Goal: Communication & Community: Answer question/provide support

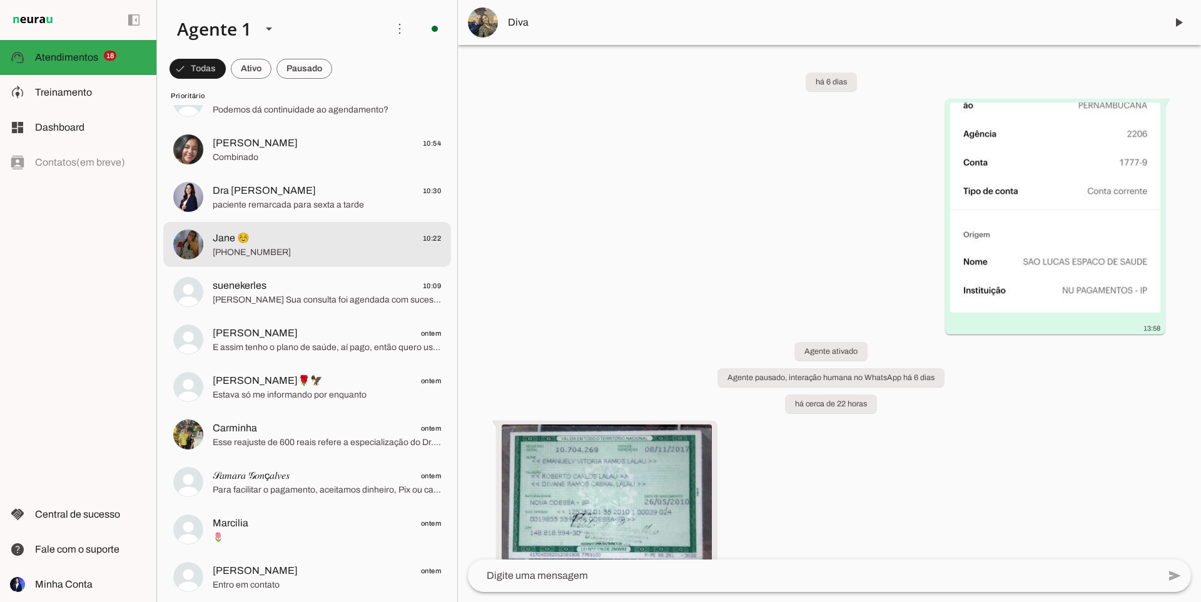
scroll to position [125, 0]
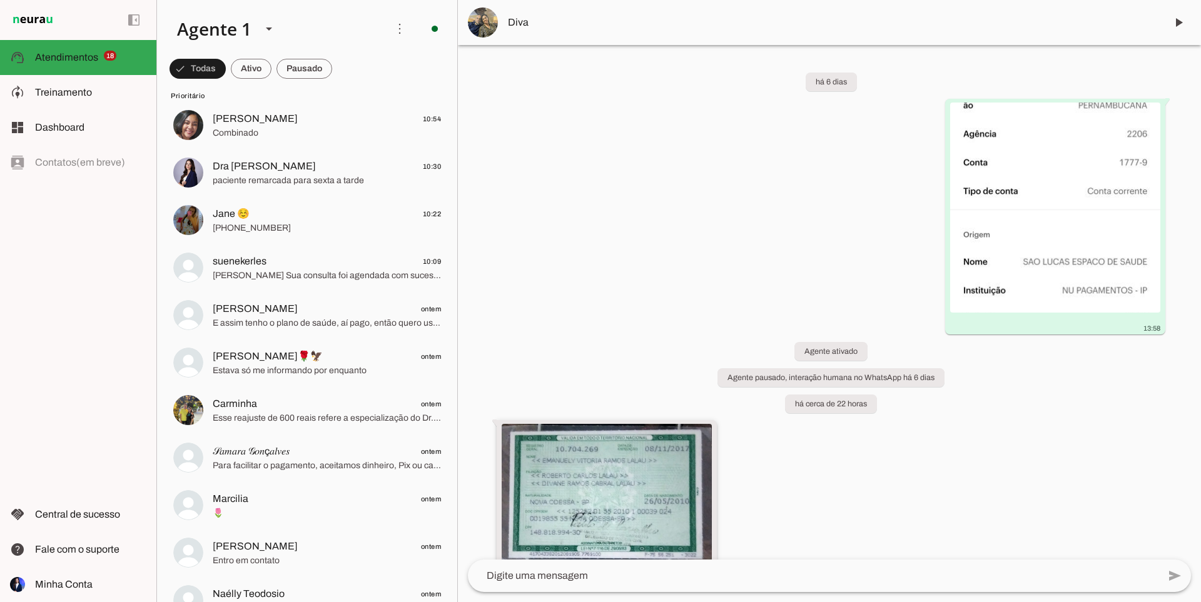
click at [705, 433] on img at bounding box center [607, 497] width 210 height 147
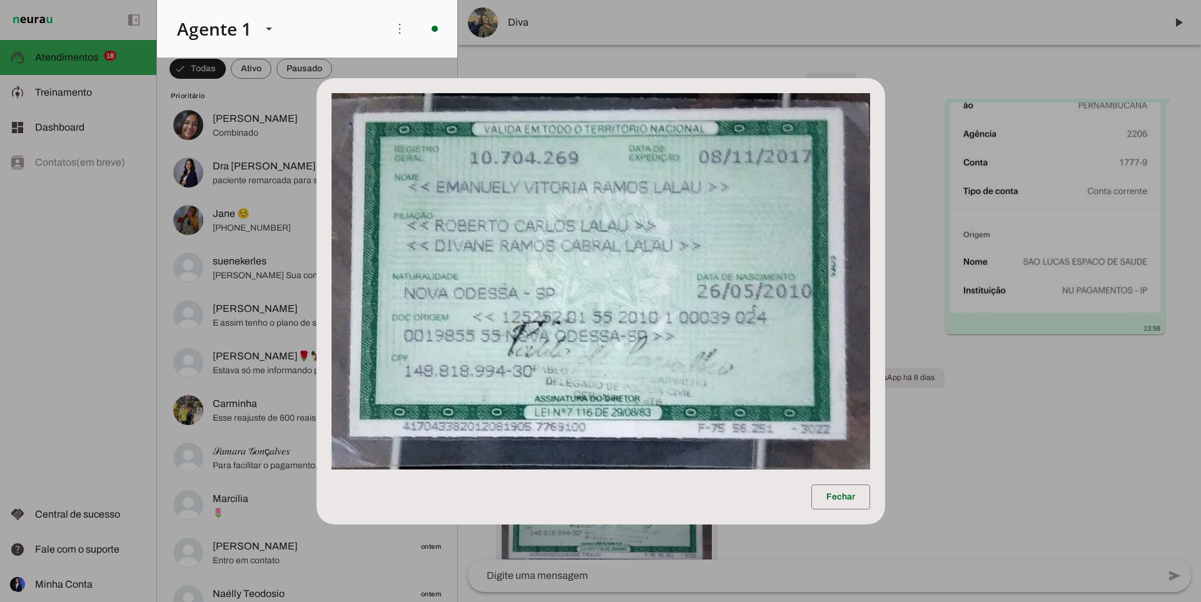
click at [392, 78] on dialog "Fechar" at bounding box center [600, 301] width 569 height 447
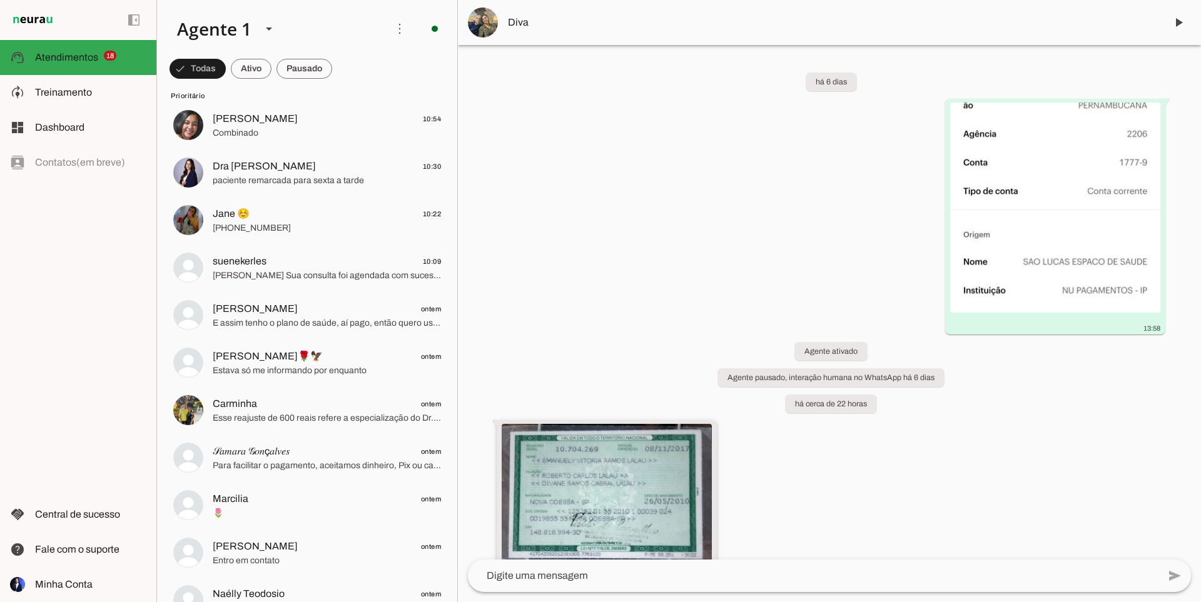
click at [615, 452] on img at bounding box center [607, 497] width 210 height 147
click at [660, 446] on img at bounding box center [607, 497] width 210 height 147
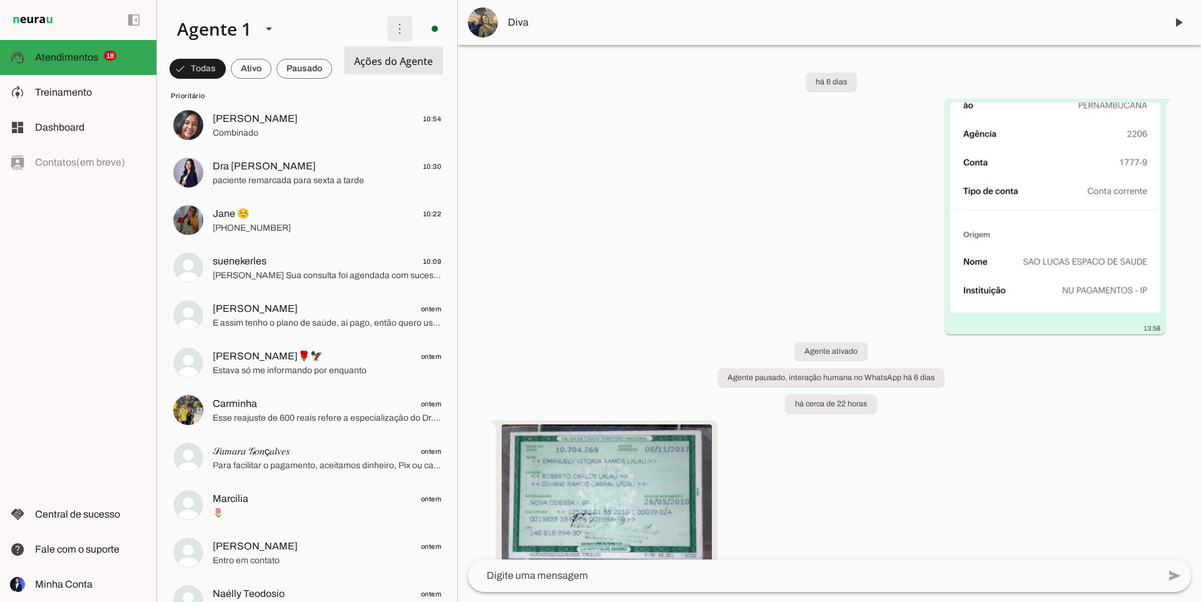
click at [392, 34] on span at bounding box center [400, 29] width 30 height 30
click at [575, 132] on div "há 6 dias 13:58 Agente ativado Agente pausado, interação humana no WhatsApp há …" at bounding box center [829, 302] width 743 height 515
click at [547, 491] on img at bounding box center [607, 497] width 210 height 147
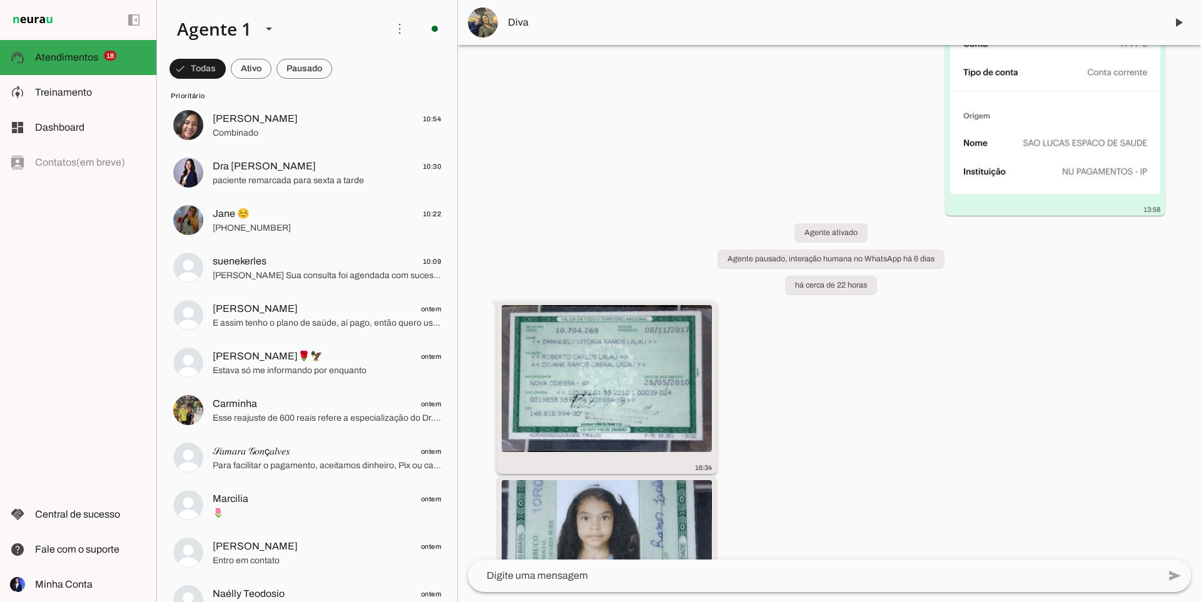
scroll to position [250, 0]
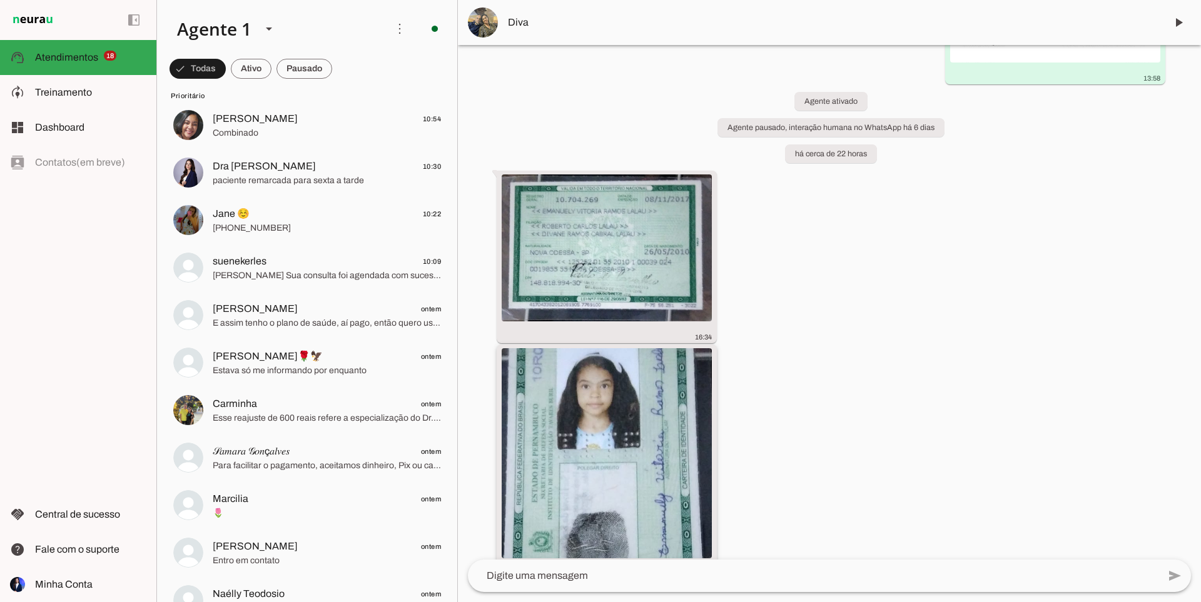
click at [560, 477] on img at bounding box center [607, 453] width 210 height 210
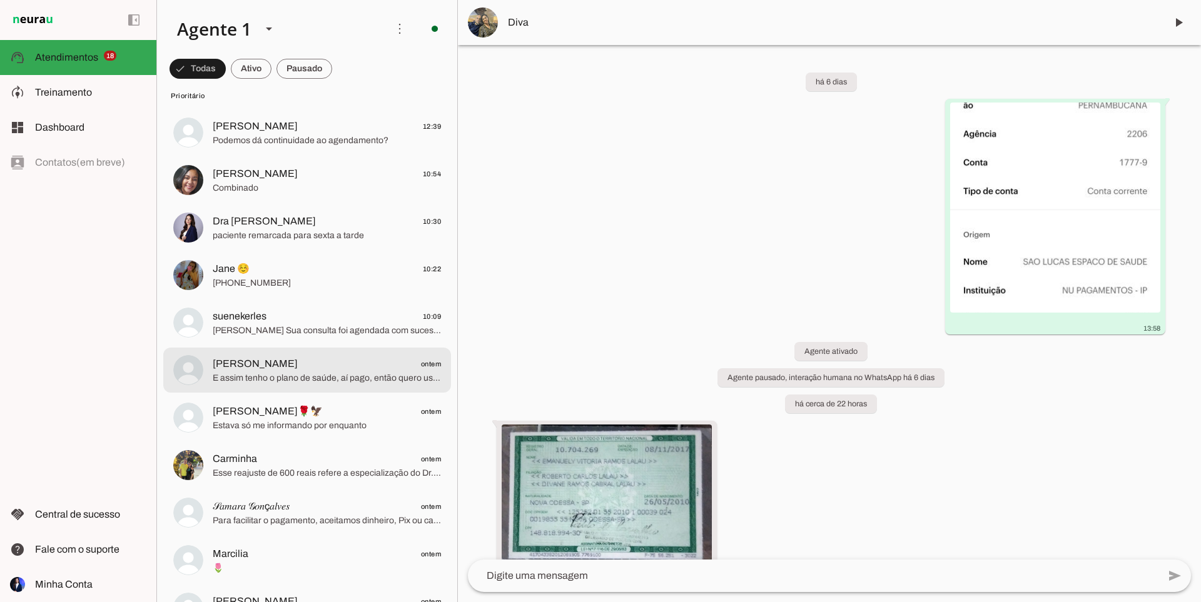
scroll to position [0, 0]
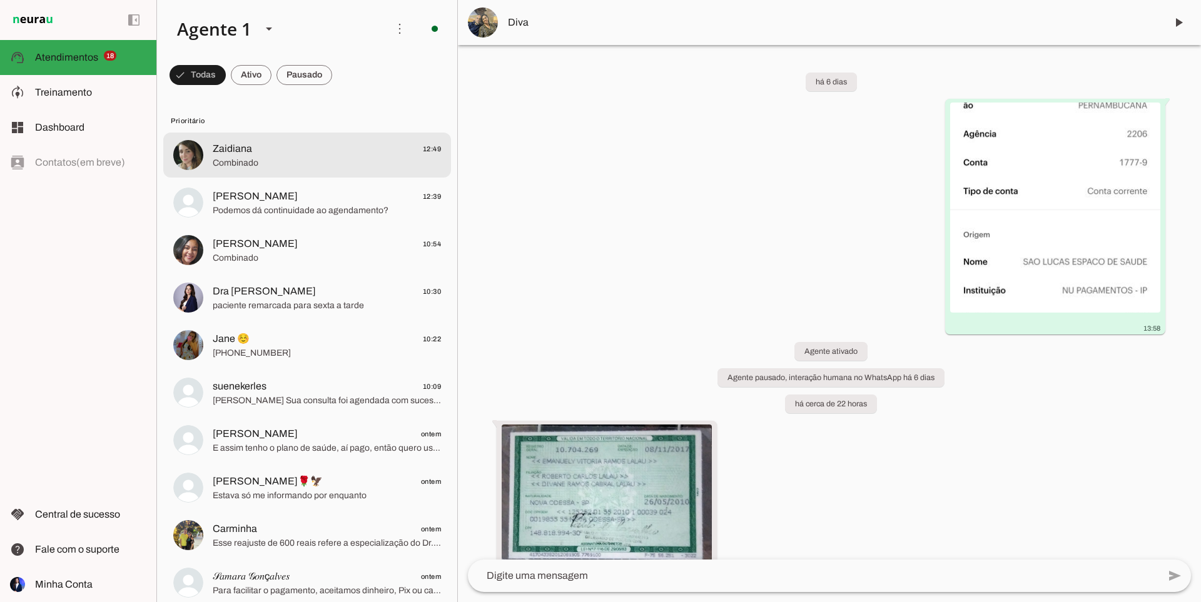
click at [291, 153] on span "Zaidiana 12:49" at bounding box center [327, 149] width 228 height 16
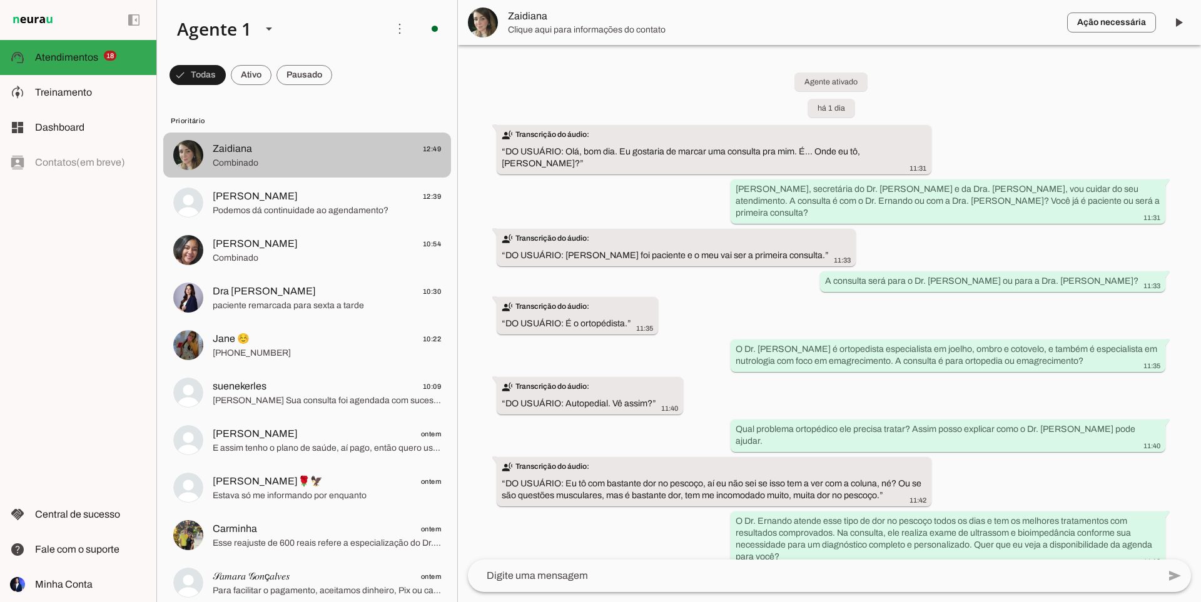
scroll to position [460, 0]
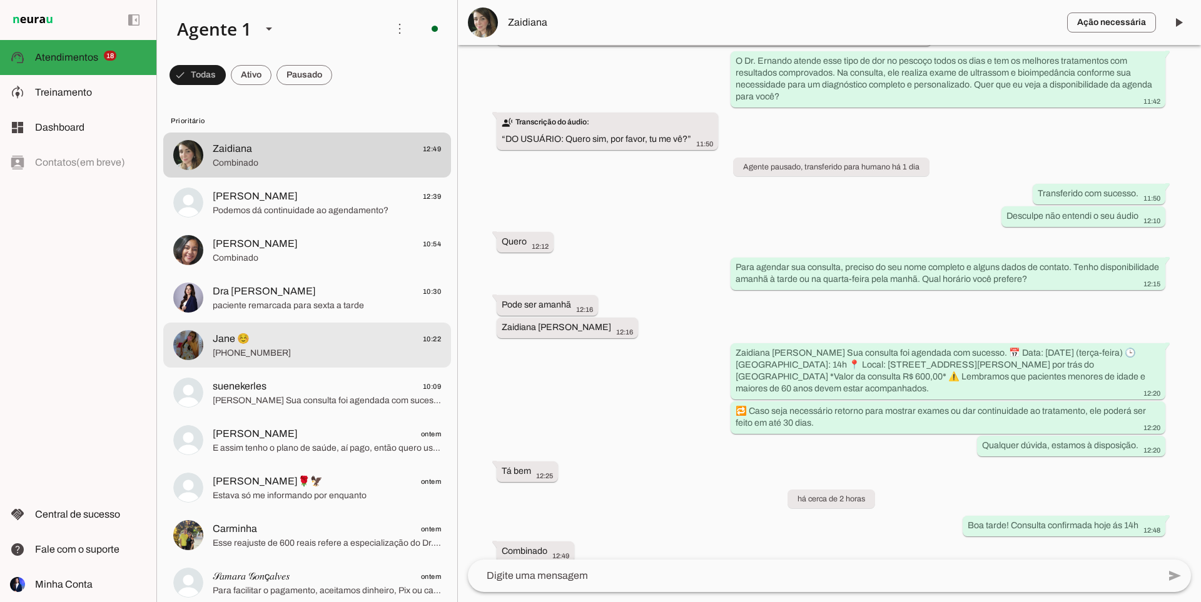
click at [315, 342] on span "Jane ☺️ 10:22" at bounding box center [327, 340] width 228 height 16
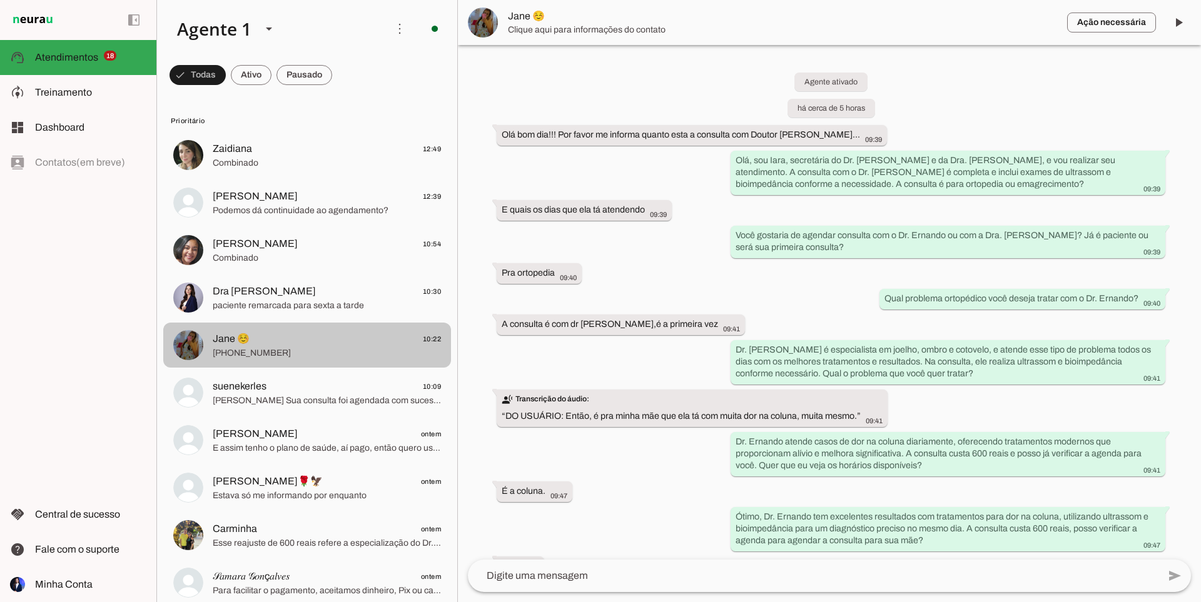
scroll to position [563, 0]
